Goal: Transaction & Acquisition: Purchase product/service

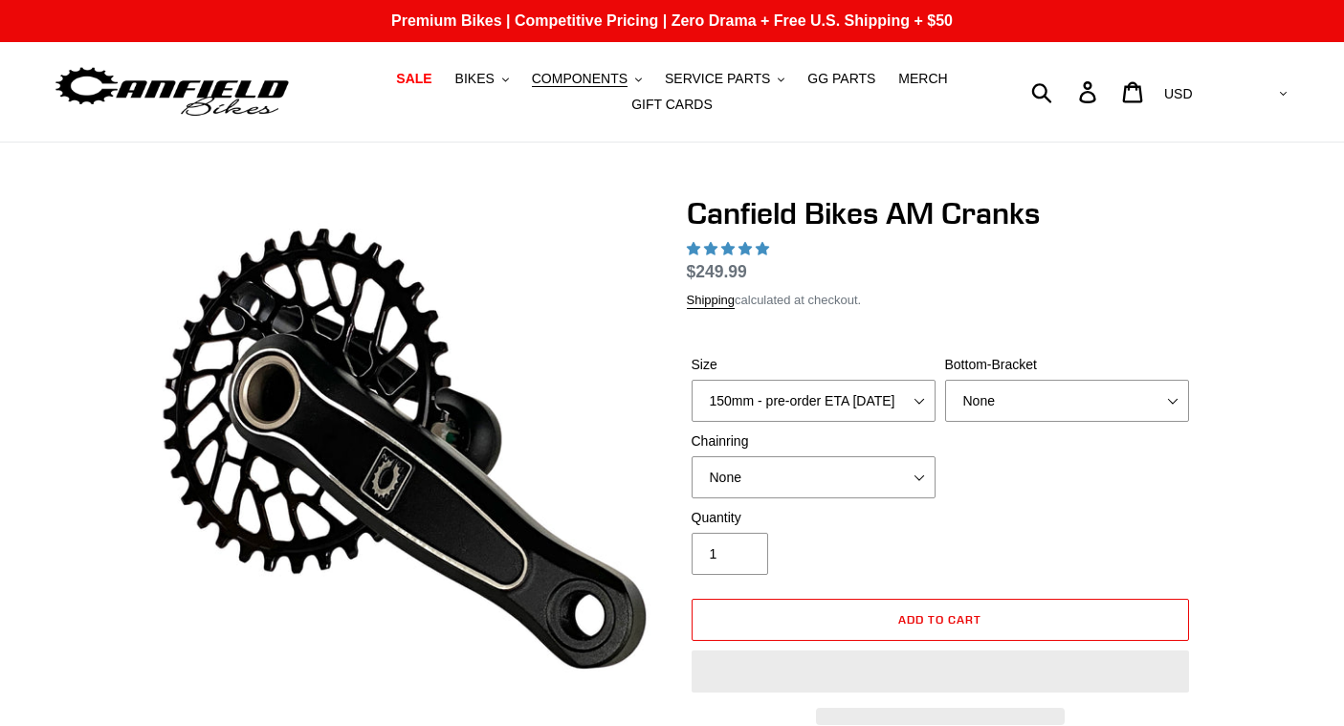
select select "highest-rating"
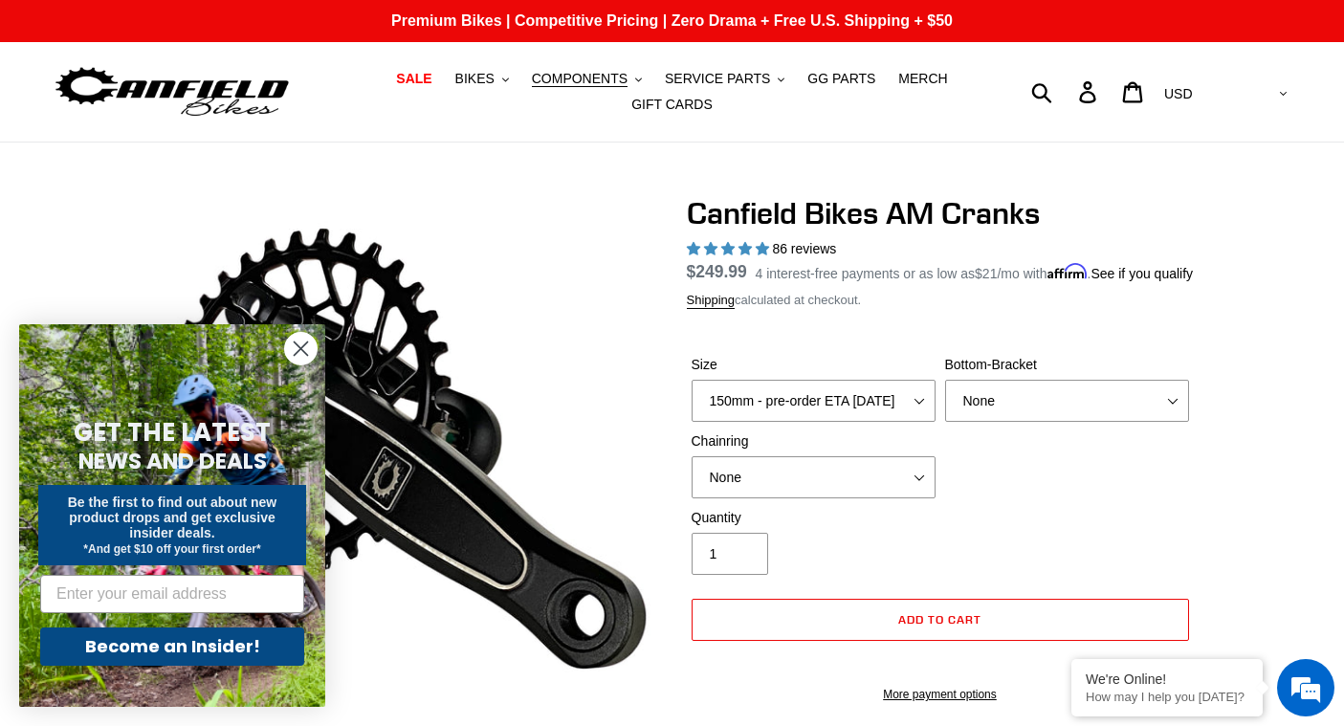
click at [303, 346] on circle "Close dialog" at bounding box center [301, 349] width 32 height 32
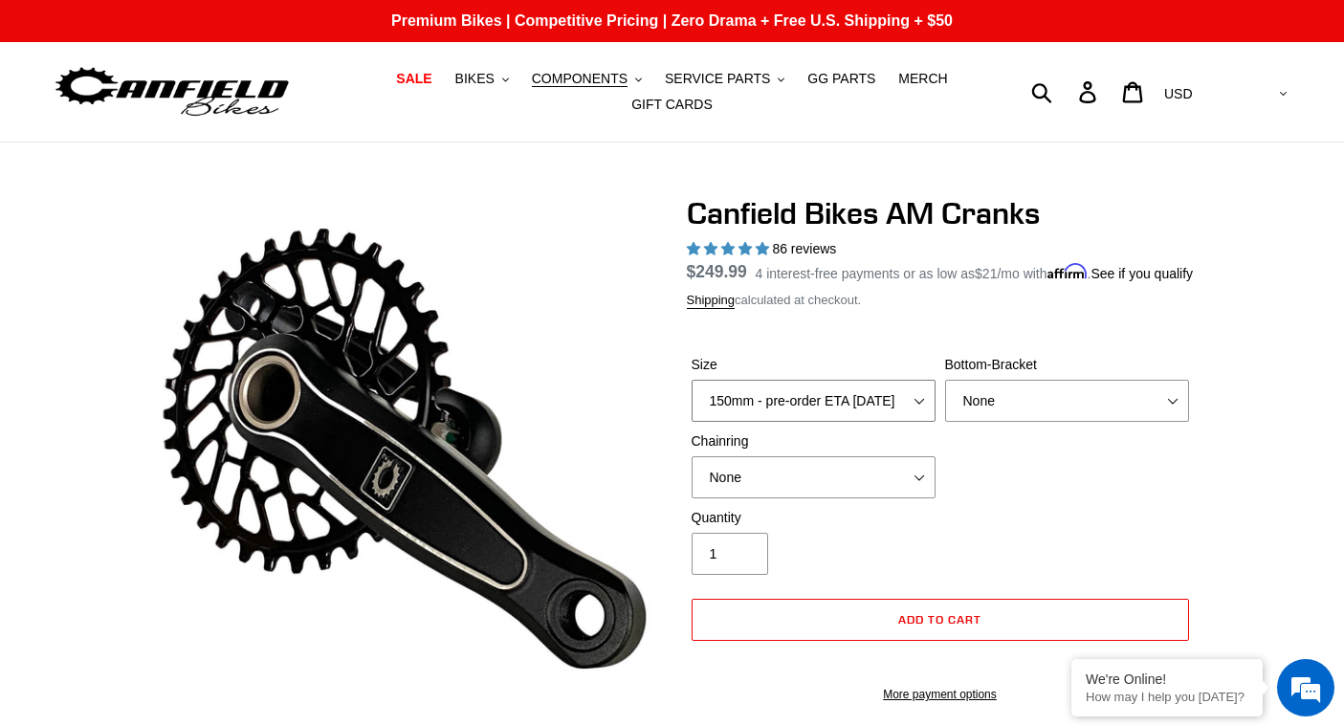
click at [784, 417] on select "150mm - pre-order ETA [DATE] 155mm - pre-order ETA [DATE] 160mm - pre-order ETA…" at bounding box center [814, 401] width 244 height 42
select select "160mm - pre-order ETA [DATE]"
click at [997, 422] on select "None BSA Threaded 68/73mm Press Fit PF92" at bounding box center [1067, 401] width 244 height 42
select select "Press Fit PF92"
click at [790, 508] on div "Size 150mm - pre-order ETA [DATE] 155mm - pre-order ETA [DATE] 160mm - pre-orde…" at bounding box center [940, 431] width 507 height 153
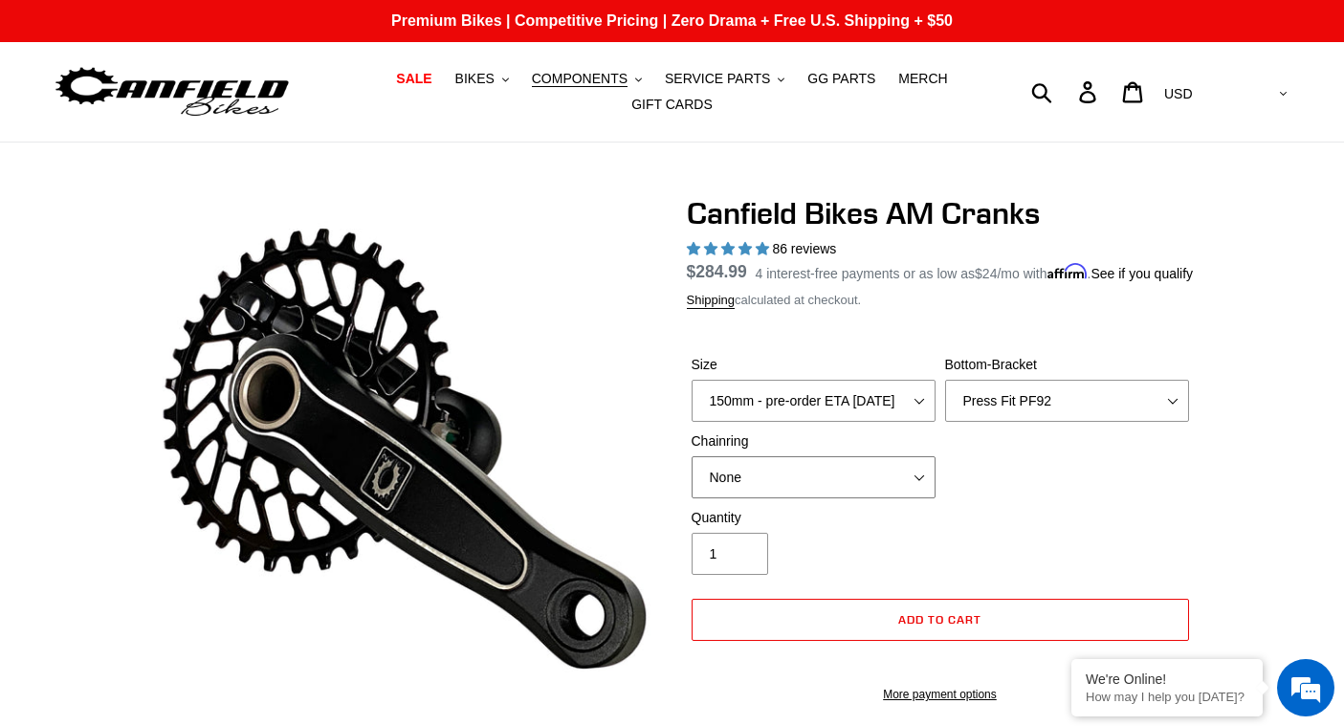
click at [790, 498] on select "None 30t Round (Boost 148) 30t Oval (Boost 148) 32t Round (Boost 148) 32t Oval …" at bounding box center [814, 477] width 244 height 42
select select "30t Round (Boost 148)"
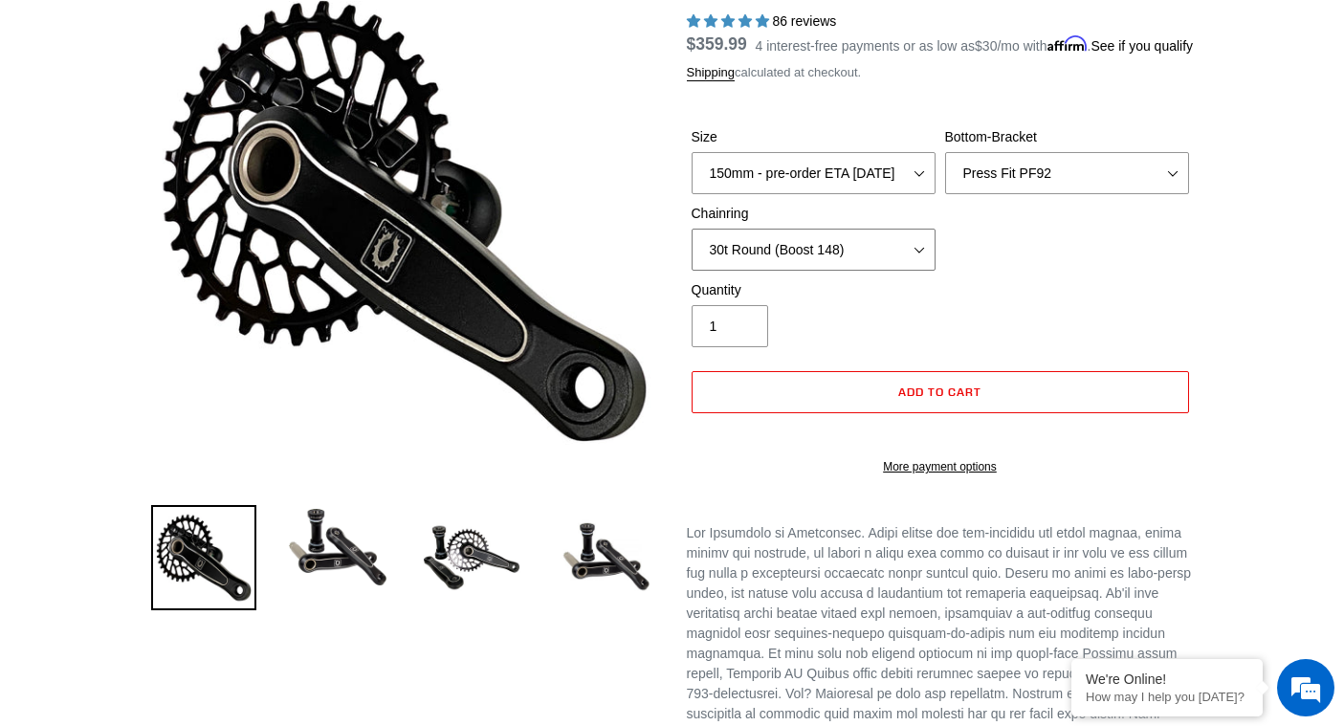
scroll to position [252, 0]
